Goal: Check status: Check status

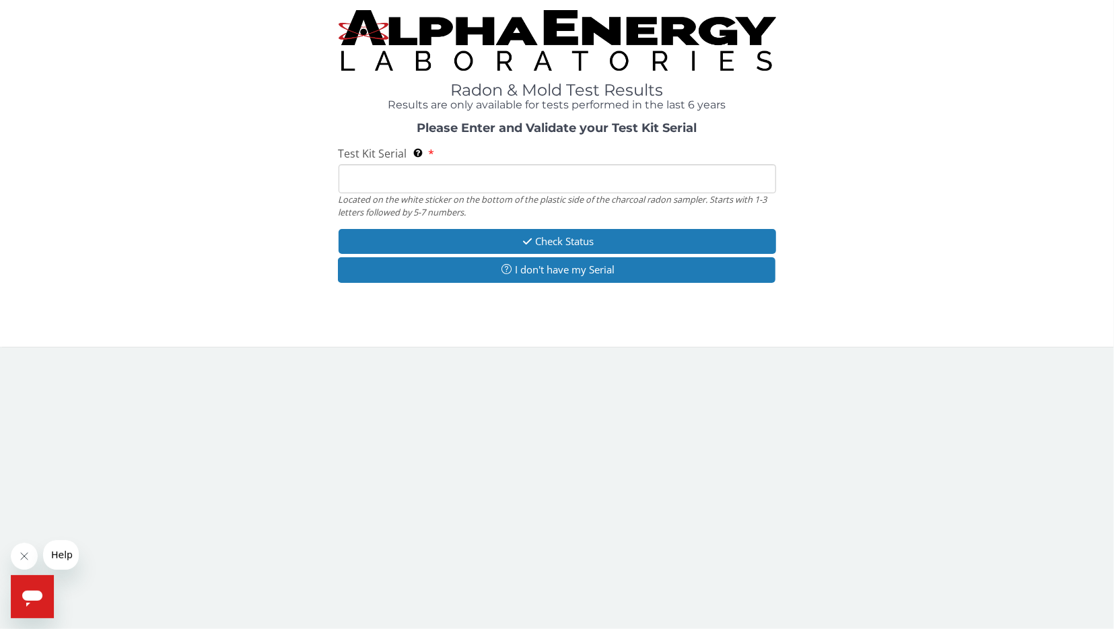
click at [442, 192] on input "Test Kit Serial Located on the white sticker on the bottom of the plastic side …" at bounding box center [558, 178] width 438 height 29
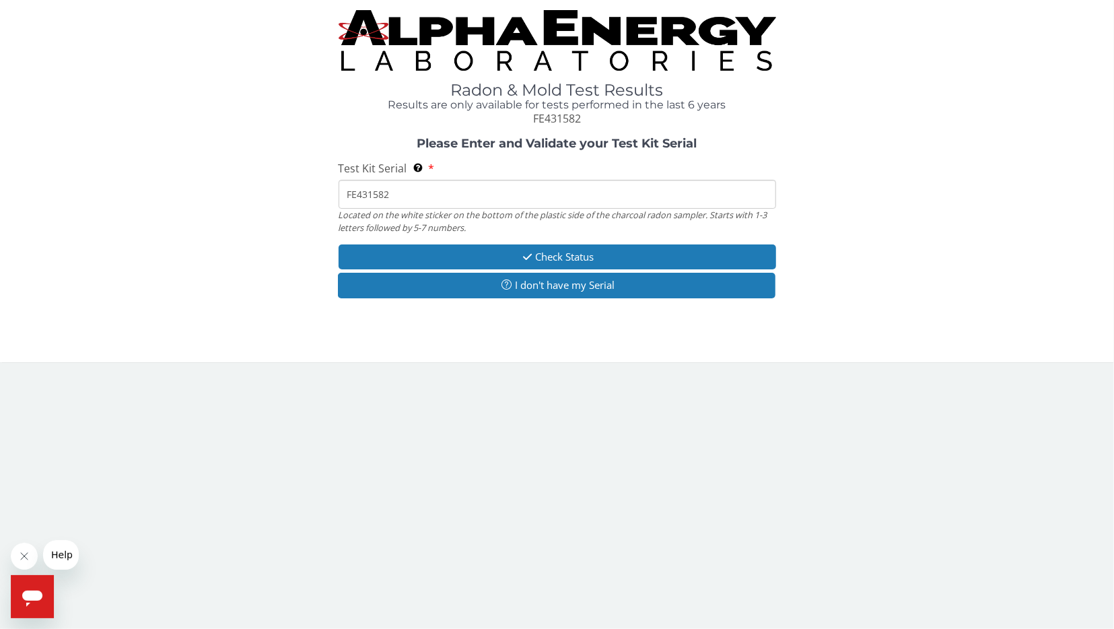
type input "FE431582"
click at [485, 248] on button "Check Status" at bounding box center [558, 256] width 438 height 25
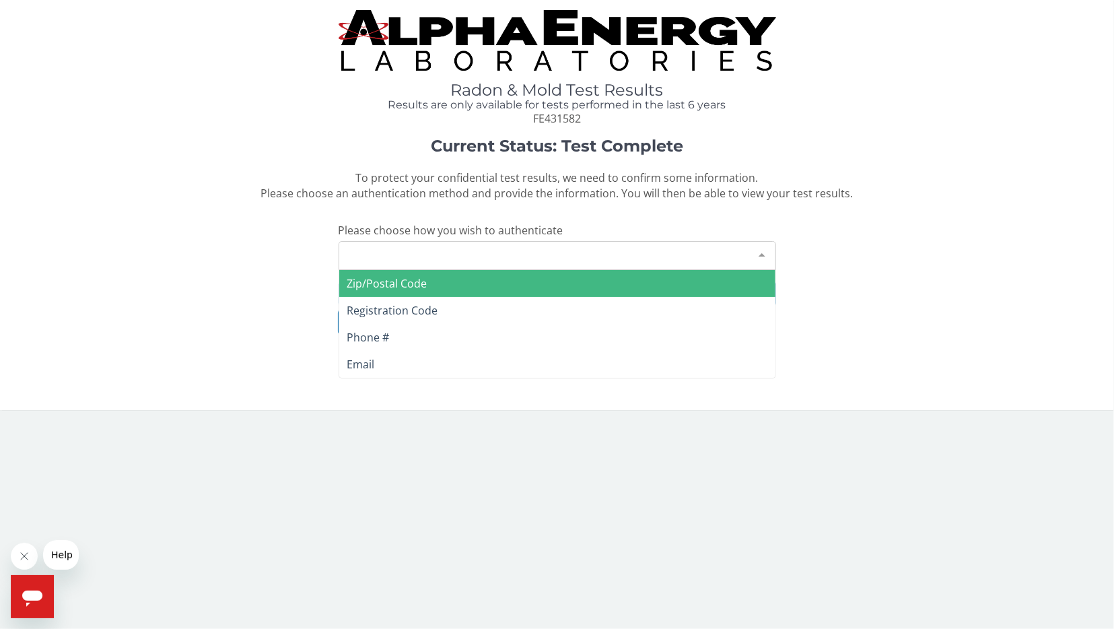
click at [498, 263] on div "Please make a selection" at bounding box center [558, 255] width 438 height 29
click at [492, 284] on span "Zip/Postal Code" at bounding box center [557, 283] width 436 height 27
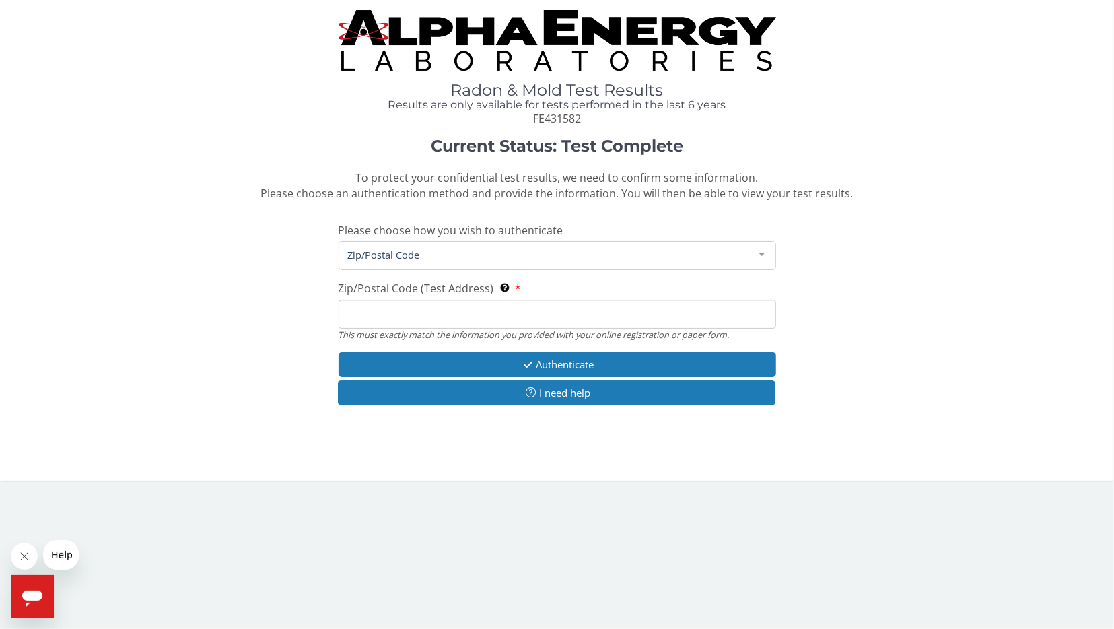
click at [491, 300] on div "Zip/Postal Code (Test Address) This must exactly match the information you prov…" at bounding box center [558, 311] width 438 height 60
click at [491, 304] on input "Zip/Postal Code (Test Address) This must exactly match the information you prov…" at bounding box center [558, 314] width 438 height 29
type input "40511"
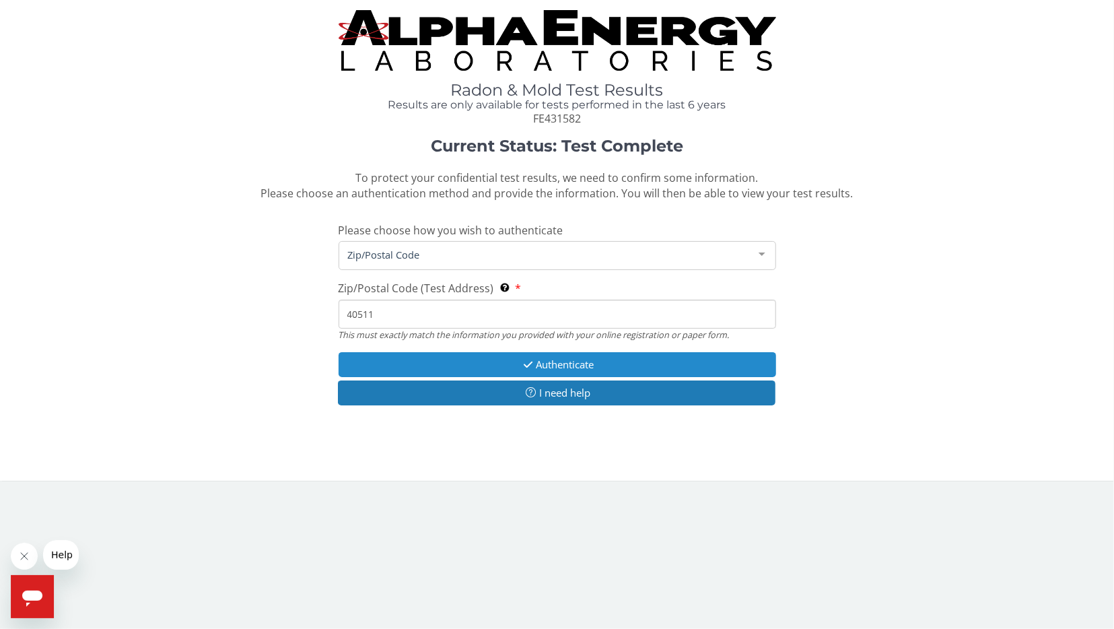
click at [468, 371] on button "Authenticate" at bounding box center [558, 364] width 438 height 25
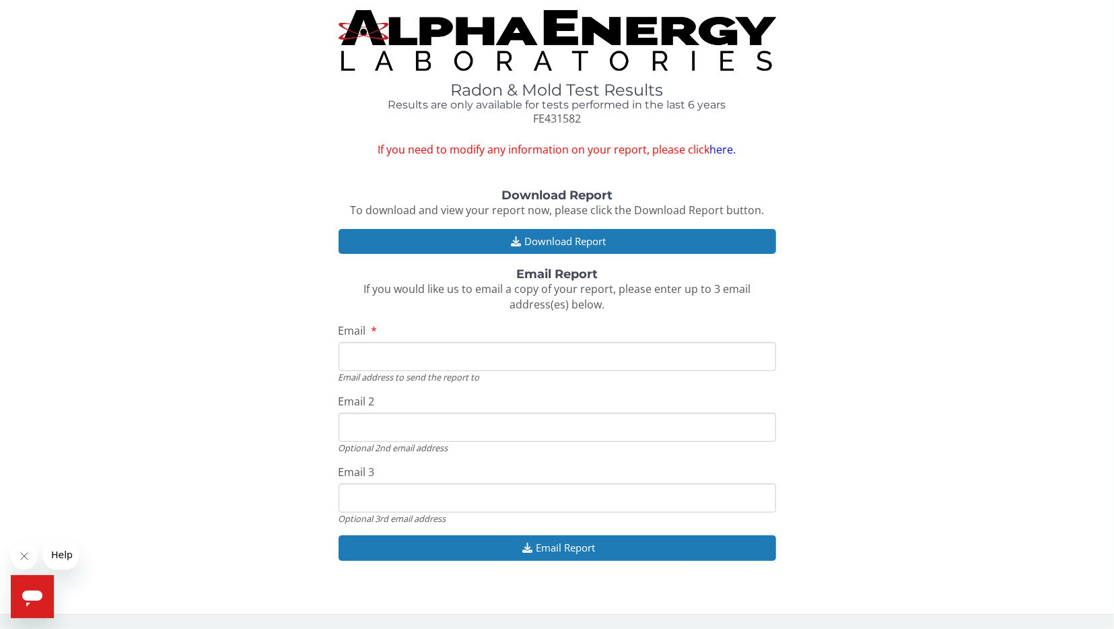
click at [498, 356] on input "Email" at bounding box center [558, 356] width 438 height 29
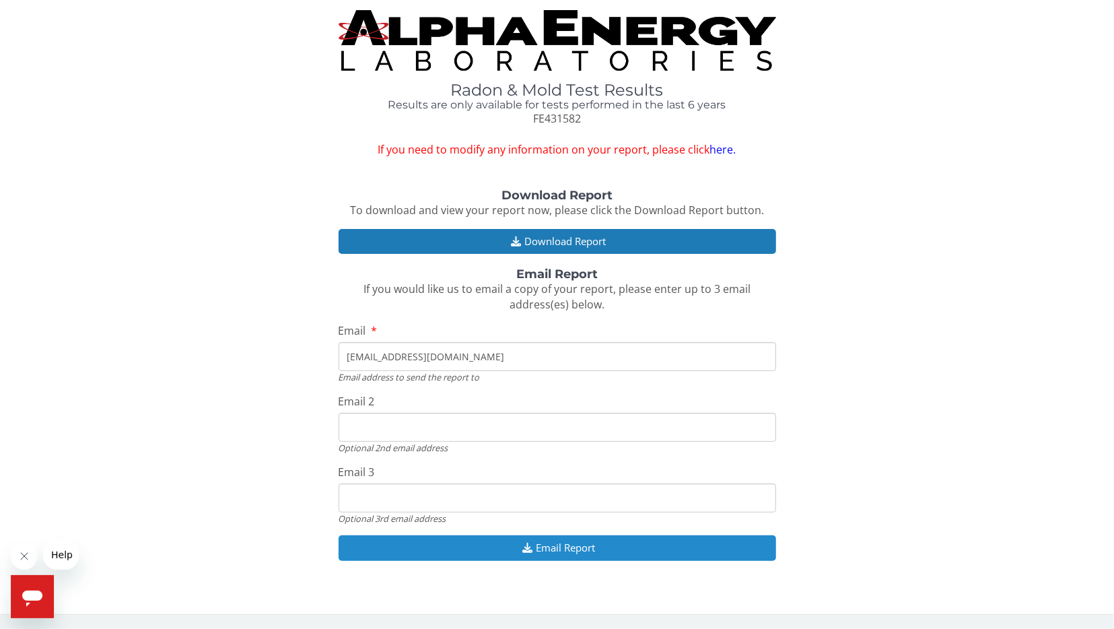
type input "[EMAIL_ADDRESS][DOMAIN_NAME]"
click at [525, 554] on button "Email Report" at bounding box center [558, 547] width 438 height 25
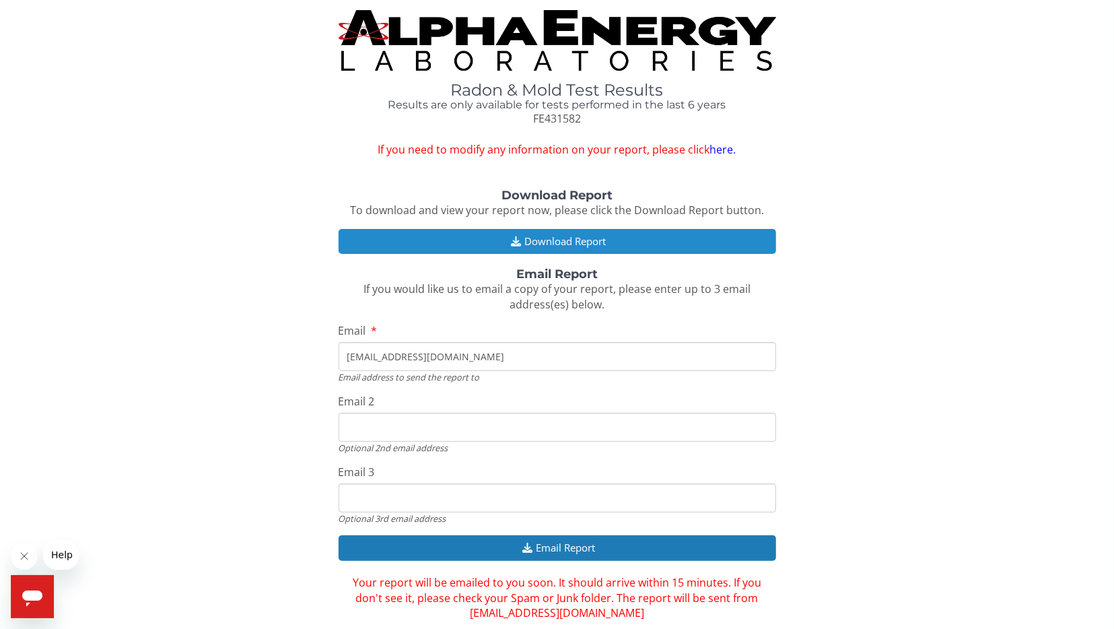
click at [586, 238] on button "Download Report" at bounding box center [558, 241] width 438 height 25
